Goal: Navigation & Orientation: Understand site structure

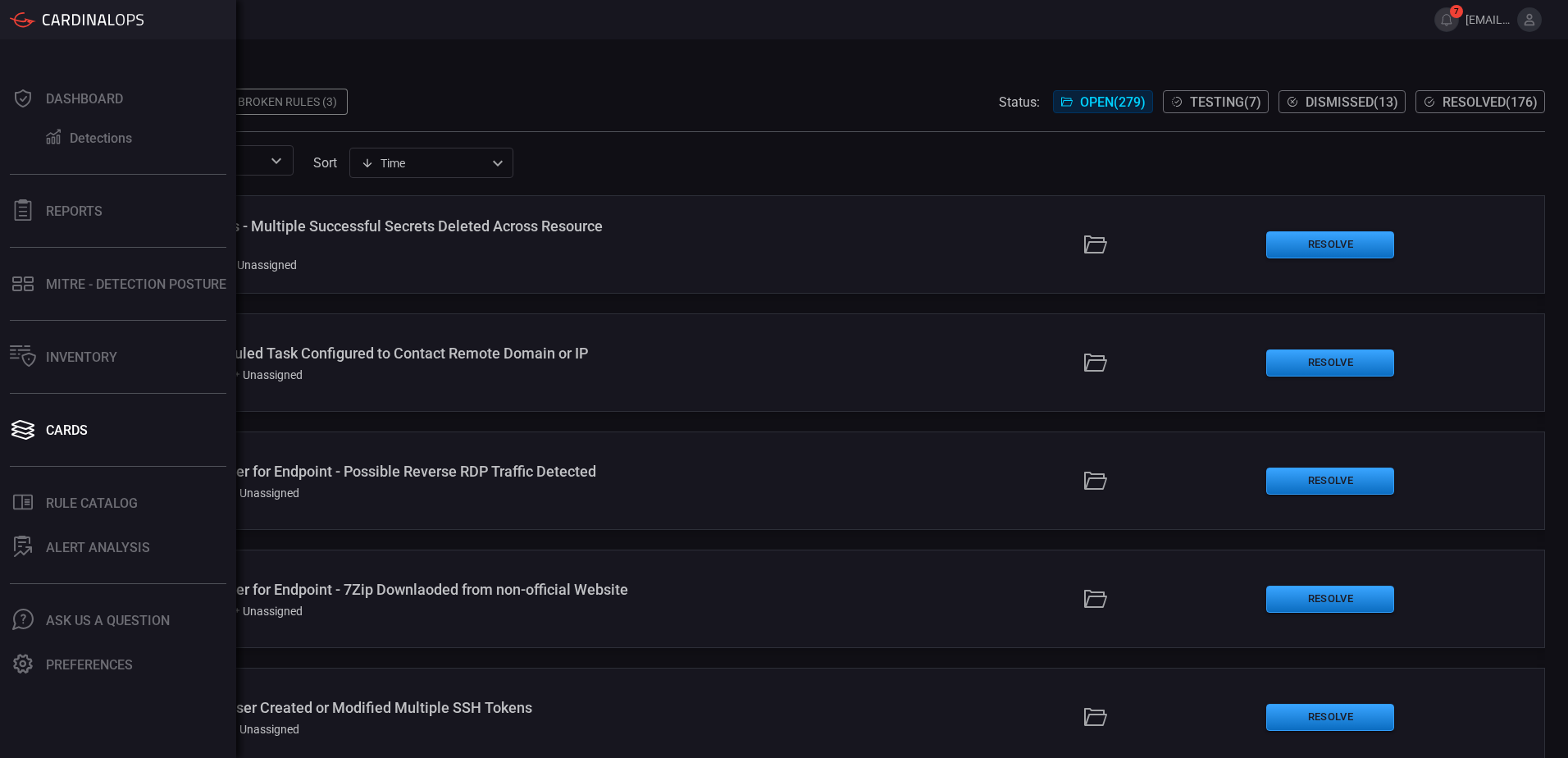
click at [70, 208] on div "Reports" at bounding box center [74, 210] width 57 height 16
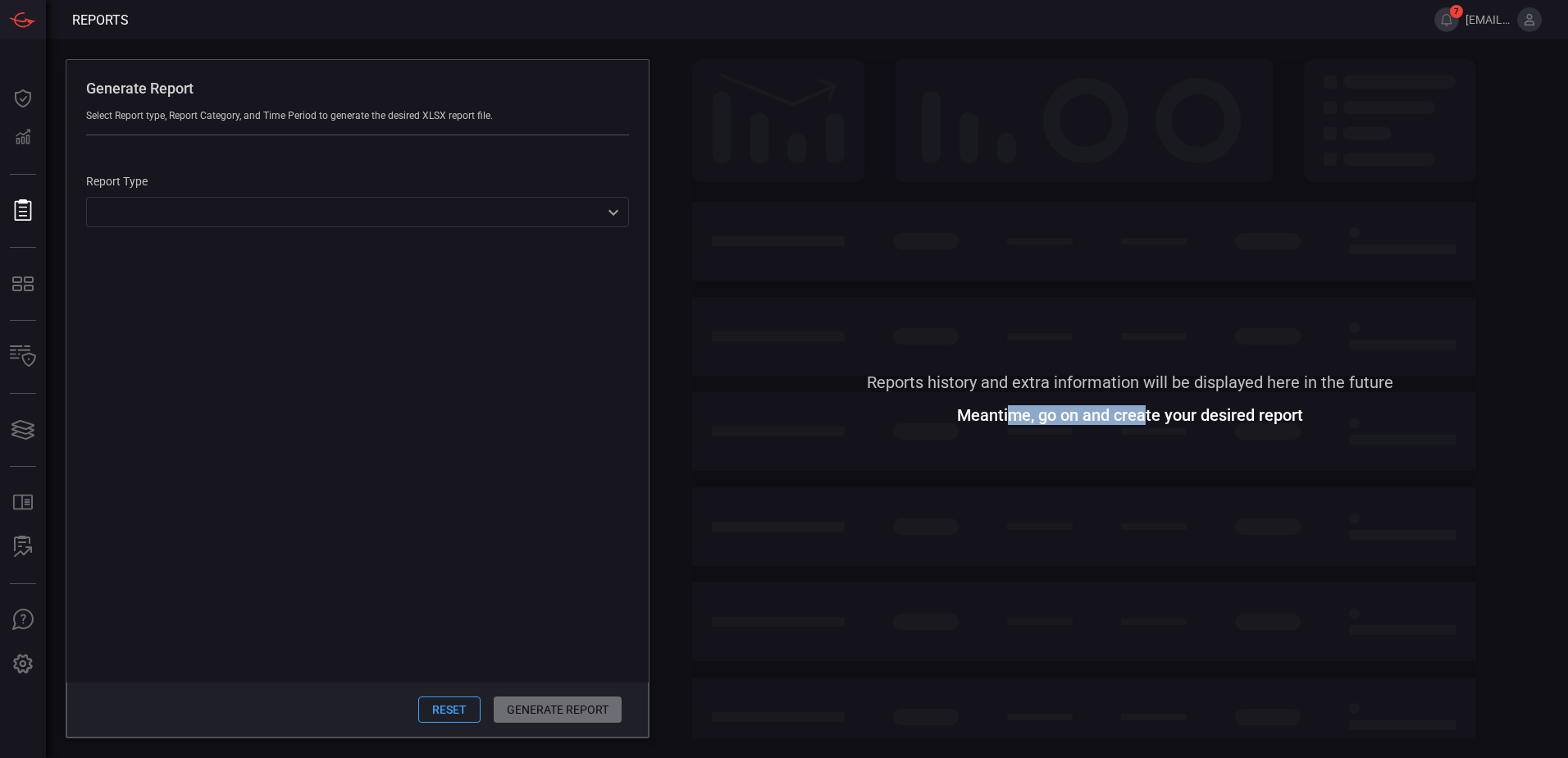
drag, startPoint x: 1008, startPoint y: 402, endPoint x: 1145, endPoint y: 418, distance: 137.9
click at [1145, 418] on div "Reports history and extra information will be displayed here in the future Mean…" at bounding box center [1130, 399] width 876 height 679
drag, startPoint x: 1145, startPoint y: 418, endPoint x: 1077, endPoint y: 434, distance: 69.9
click at [1111, 442] on span at bounding box center [1130, 580] width 876 height 316
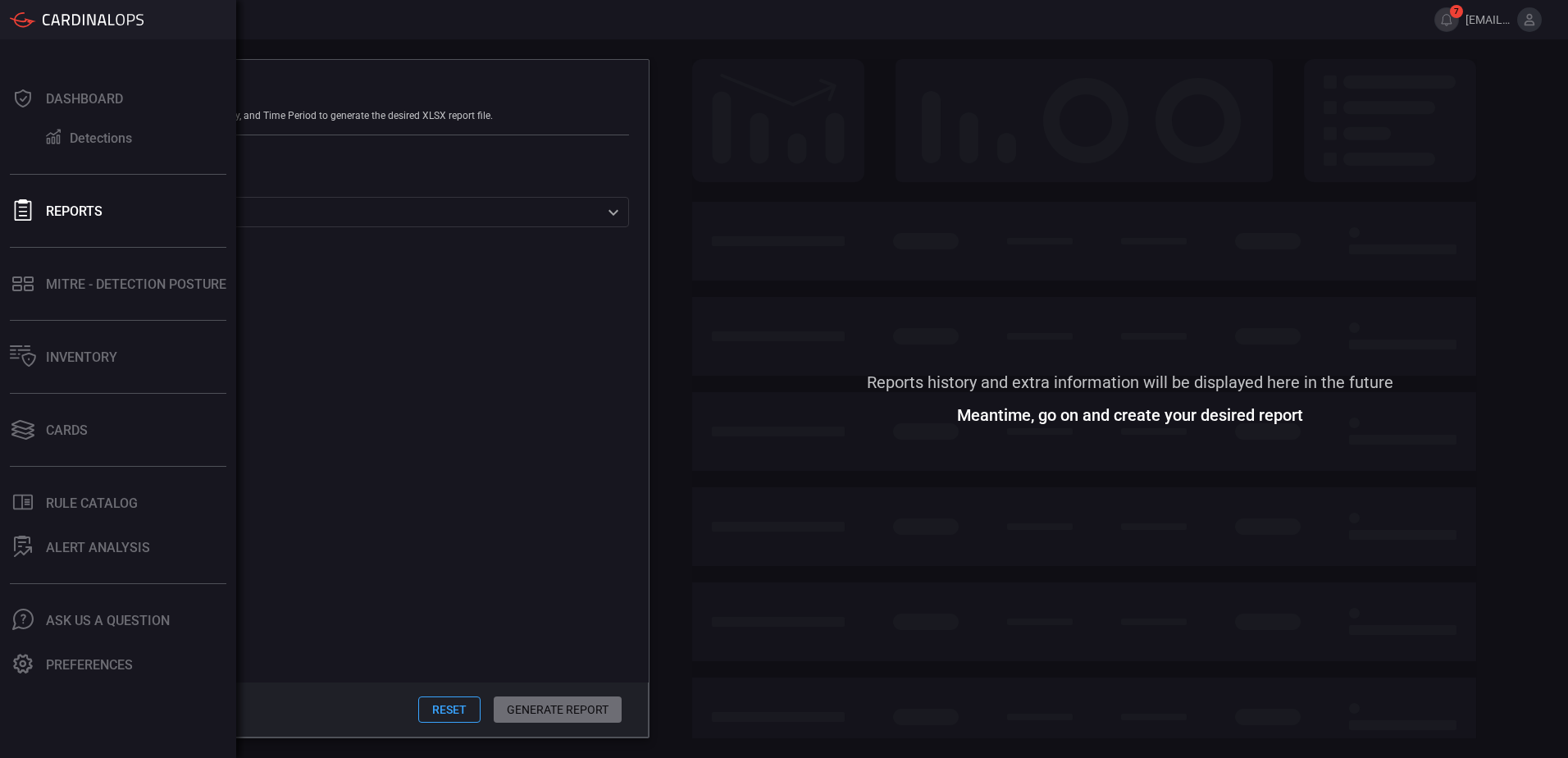
click at [80, 299] on button "MITRE - Detection Posture" at bounding box center [114, 283] width 229 height 39
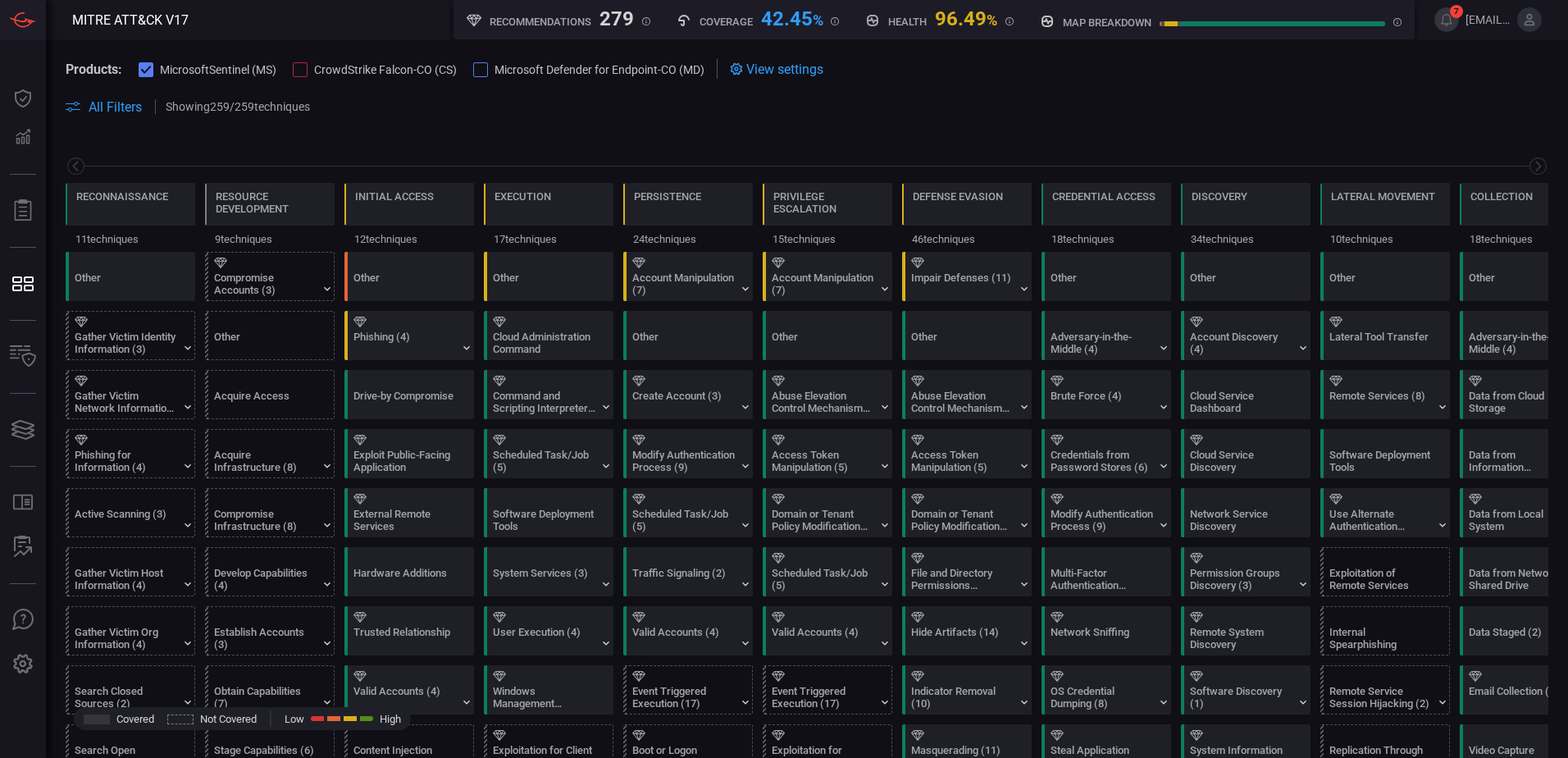
scroll to position [0, 215]
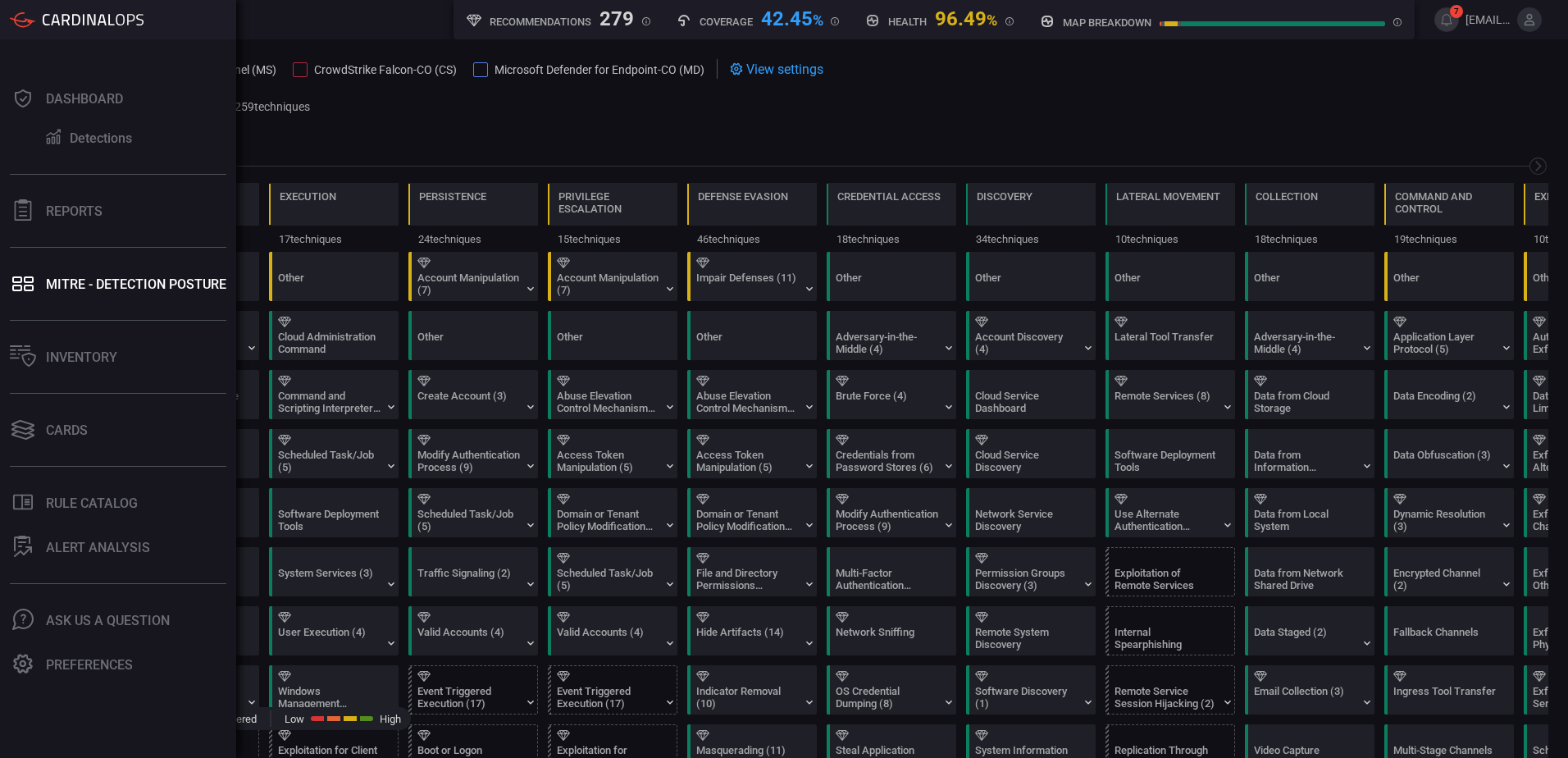
click at [47, 357] on div "Inventory" at bounding box center [81, 357] width 71 height 16
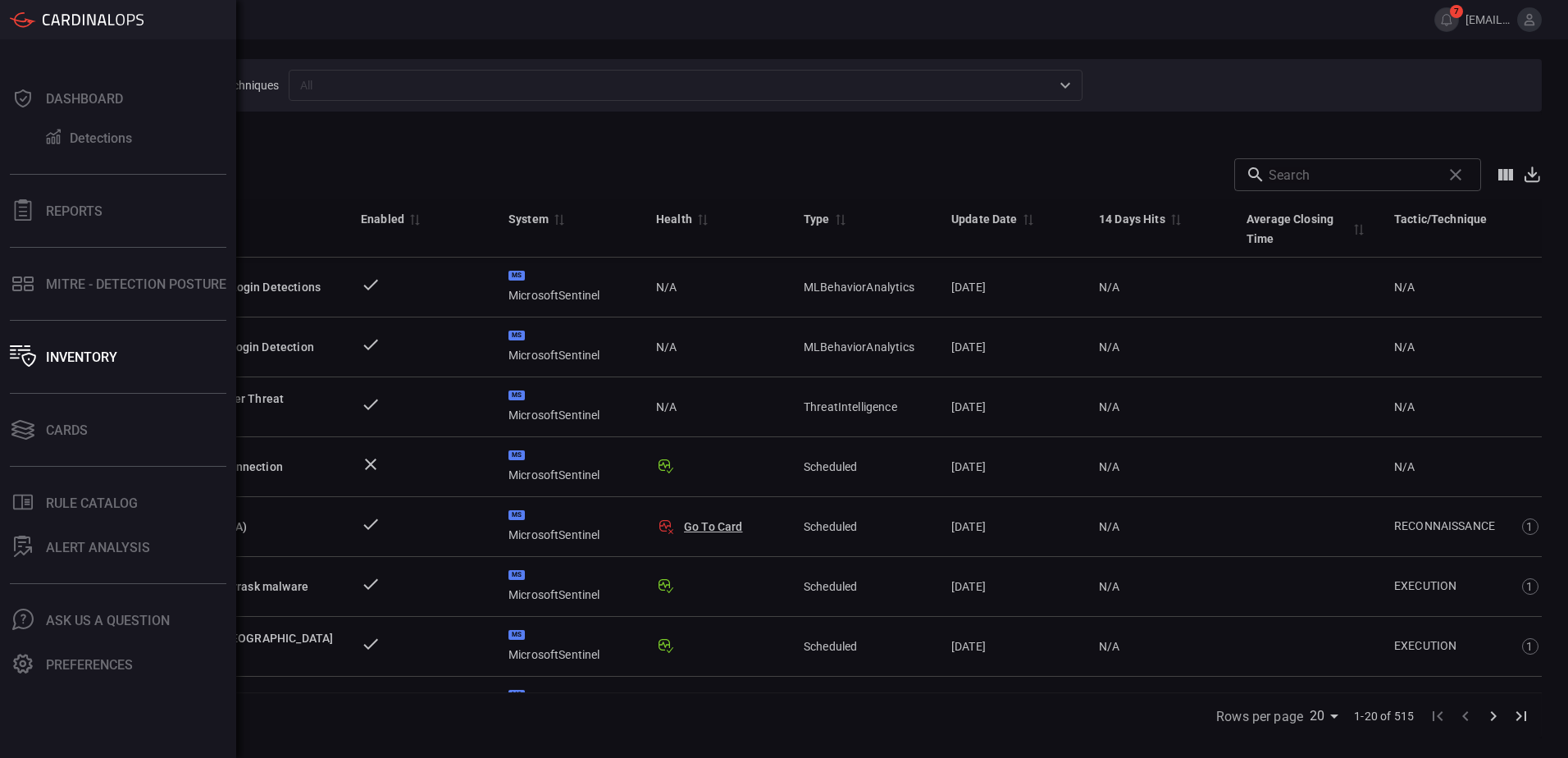
click at [140, 431] on button "Cards" at bounding box center [114, 429] width 229 height 39
